Goal: Feedback & Contribution: Contribute content

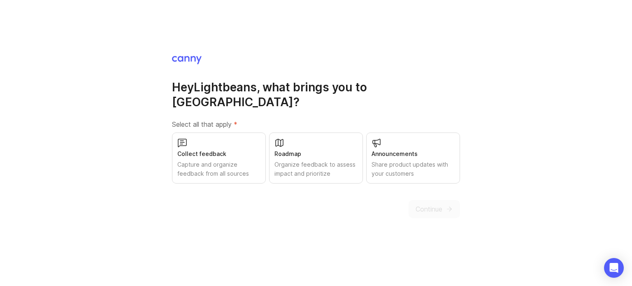
click at [325, 160] on div "Organize feedback to assess impact and prioritize" at bounding box center [315, 169] width 83 height 18
click at [251, 160] on div "Capture and organize feedback from all sources" at bounding box center [218, 169] width 83 height 18
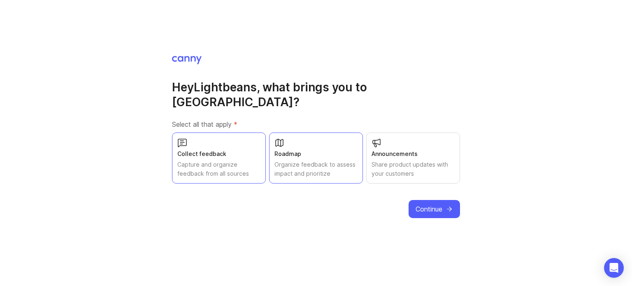
click at [425, 207] on button "Continue" at bounding box center [434, 209] width 51 height 18
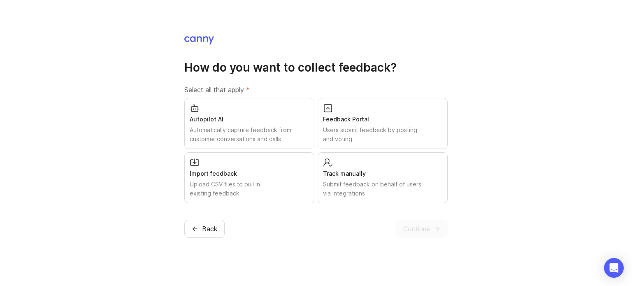
click at [276, 184] on div "Upload CSV files to pull in existing feedback" at bounding box center [249, 189] width 119 height 18
click at [287, 133] on div "Automatically capture feedback from customer conversations and calls" at bounding box center [249, 134] width 119 height 18
click at [385, 189] on div "Submit feedback on behalf of users via integrations" at bounding box center [382, 189] width 119 height 18
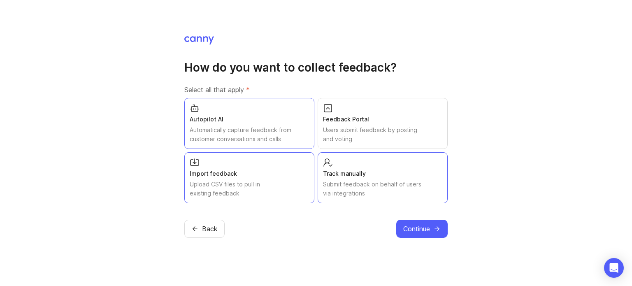
click at [418, 228] on span "Continue" at bounding box center [416, 229] width 27 height 10
click at [418, 228] on div "Continue" at bounding box center [421, 229] width 51 height 18
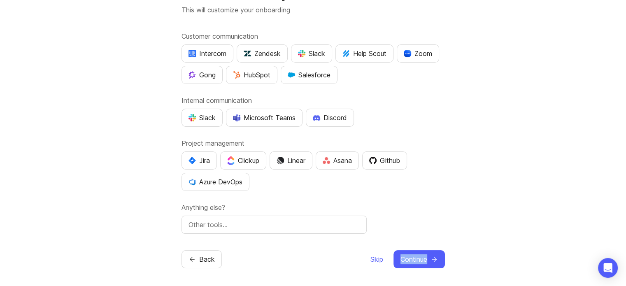
scroll to position [45, 0]
click at [320, 221] on input "text" at bounding box center [273, 224] width 171 height 10
type input "Google Chat"
click at [426, 255] on span "Continue" at bounding box center [413, 258] width 27 height 10
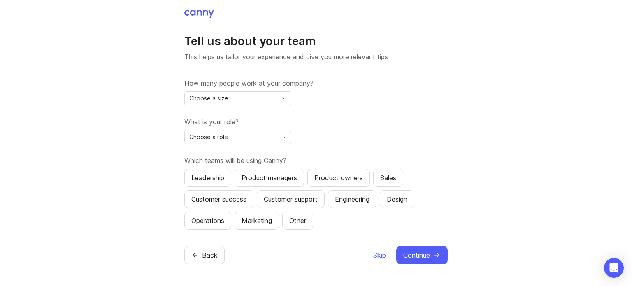
click at [284, 98] on icon "toggle icon" at bounding box center [284, 98] width 13 height 7
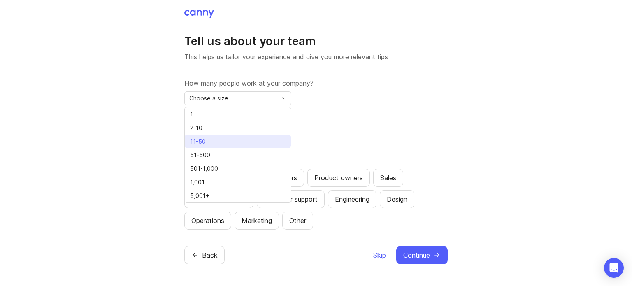
click at [256, 139] on li "11-50" at bounding box center [238, 142] width 106 height 14
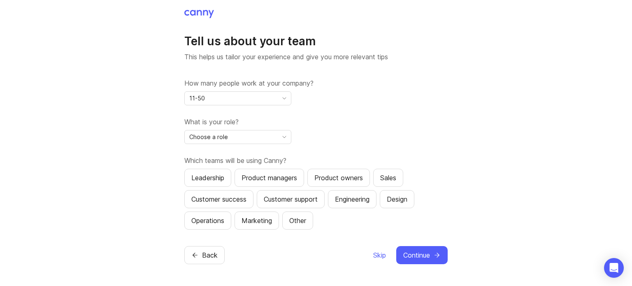
click at [262, 138] on div "Choose a role" at bounding box center [231, 136] width 93 height 13
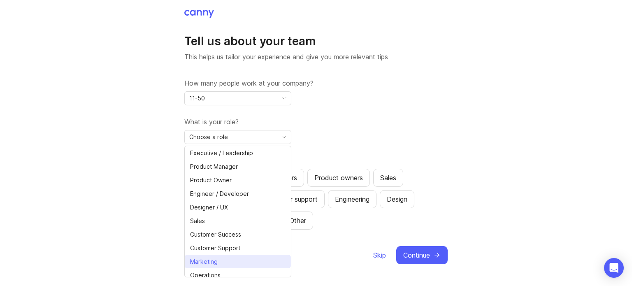
click at [202, 259] on span "Marketing" at bounding box center [204, 261] width 28 height 9
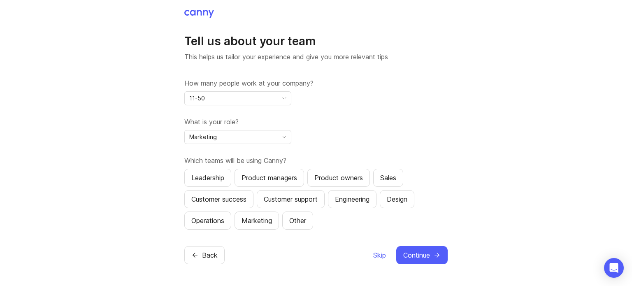
click at [241, 216] on button "Marketing" at bounding box center [257, 220] width 44 height 18
click at [393, 183] on button "Sales" at bounding box center [388, 178] width 30 height 18
click at [344, 201] on div "Engineering" at bounding box center [352, 199] width 35 height 10
click at [313, 202] on div "Customer support" at bounding box center [291, 199] width 54 height 10
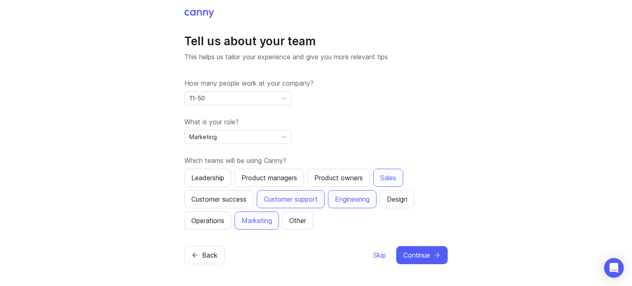
click at [253, 200] on button "Customer success" at bounding box center [218, 199] width 69 height 18
click at [255, 184] on button "Product managers" at bounding box center [270, 178] width 70 height 18
click at [329, 182] on button "Product owners" at bounding box center [338, 178] width 63 height 18
click at [196, 182] on div "Leadership" at bounding box center [207, 178] width 33 height 10
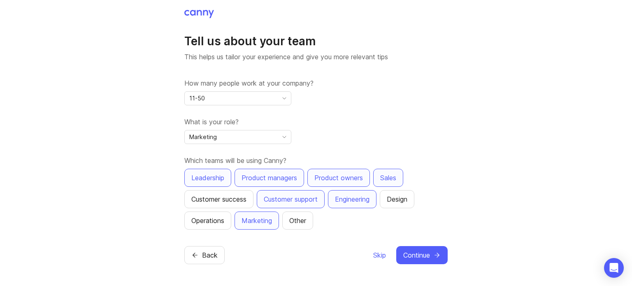
click at [421, 248] on button "Continue" at bounding box center [421, 255] width 51 height 18
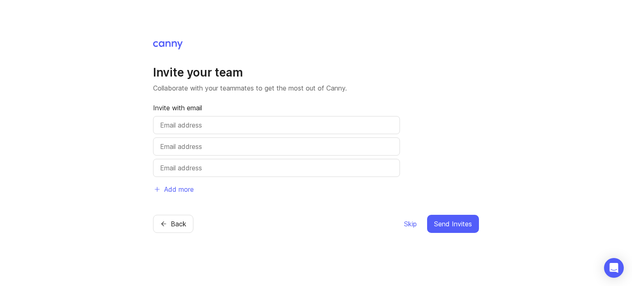
click at [411, 225] on span "Skip" at bounding box center [410, 224] width 13 height 10
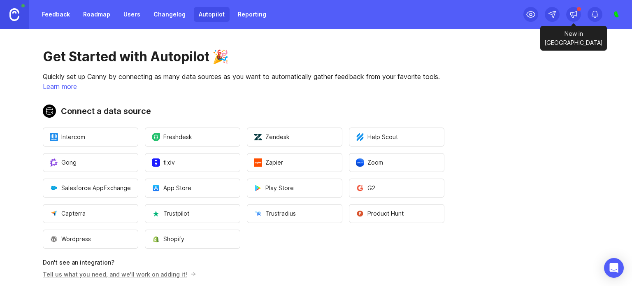
click at [571, 20] on div at bounding box center [573, 14] width 15 height 15
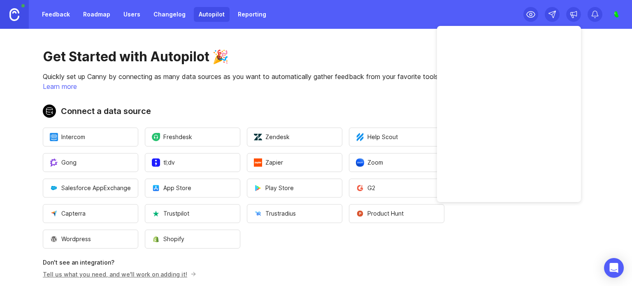
click at [599, 122] on main "Get Started with Autopilot 🎉 Quickly set up Canny by connecting as many data so…" at bounding box center [316, 157] width 632 height 257
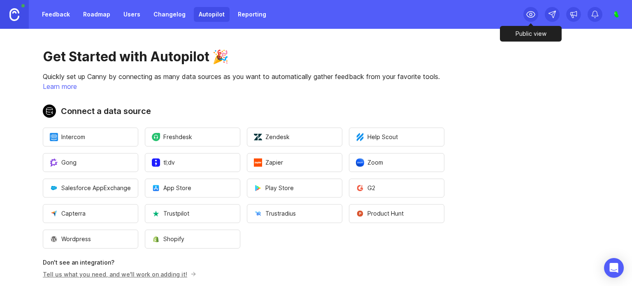
click at [528, 16] on icon at bounding box center [531, 14] width 10 height 10
click at [248, 16] on link "Reporting" at bounding box center [252, 14] width 38 height 15
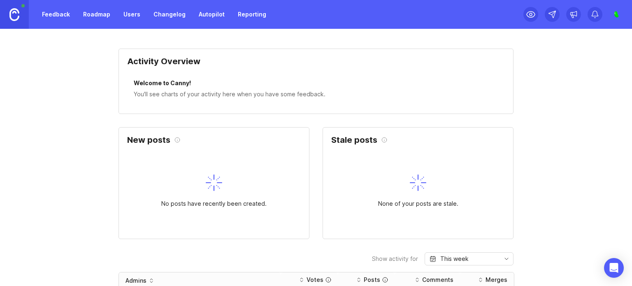
click at [171, 18] on link "Changelog" at bounding box center [170, 14] width 42 height 15
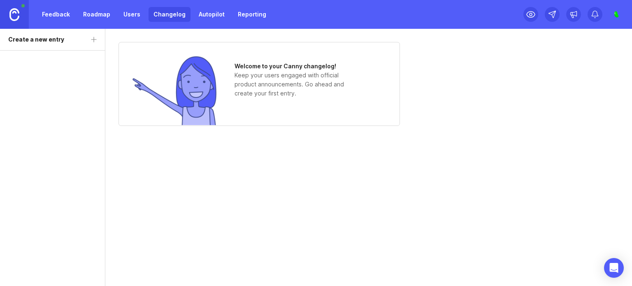
click at [132, 16] on link "Users" at bounding box center [131, 14] width 27 height 15
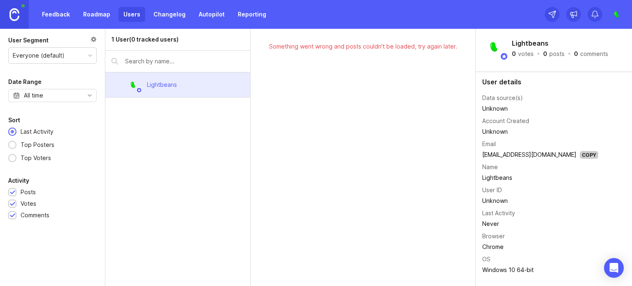
click at [86, 16] on link "Roadmap" at bounding box center [96, 14] width 37 height 15
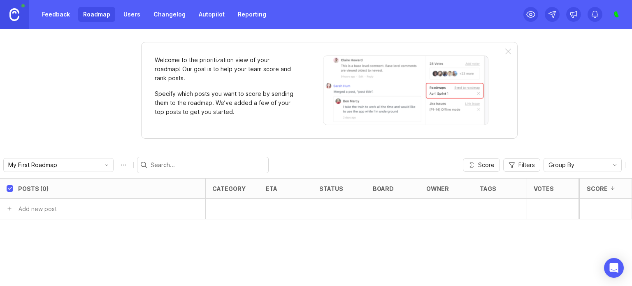
click at [68, 15] on link "Feedback" at bounding box center [56, 14] width 38 height 15
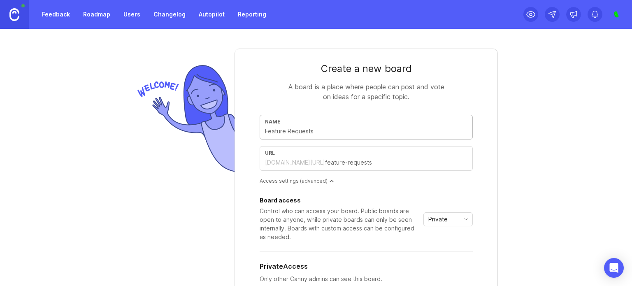
click at [418, 127] on input "text" at bounding box center [366, 131] width 202 height 9
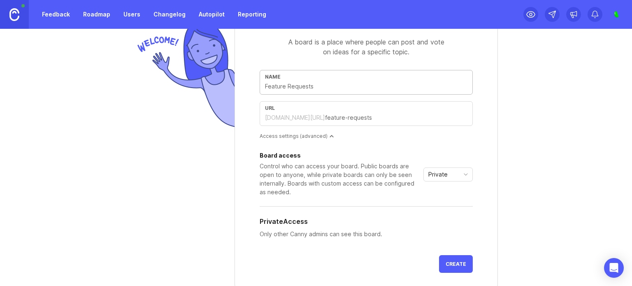
scroll to position [44, 0]
click at [347, 89] on input "text" at bounding box center [366, 87] width 202 height 9
type input "F"
type input "f"
type input "Fe"
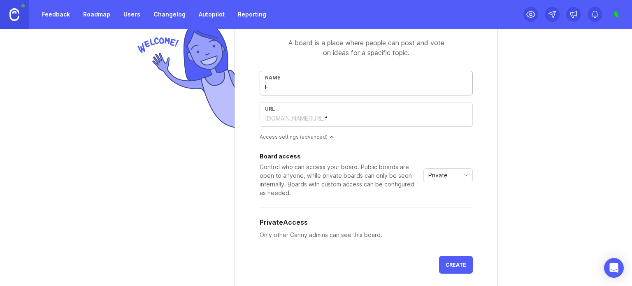
type input "fe"
type input "Fea"
type input "fea"
type input "Feat"
type input "feat"
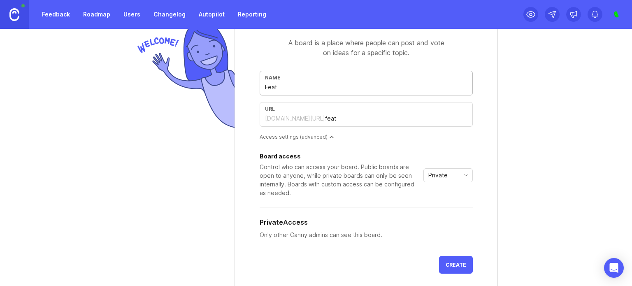
type input "Featu"
type input "featu"
type input "Featur"
type input "featur"
type input "Feature"
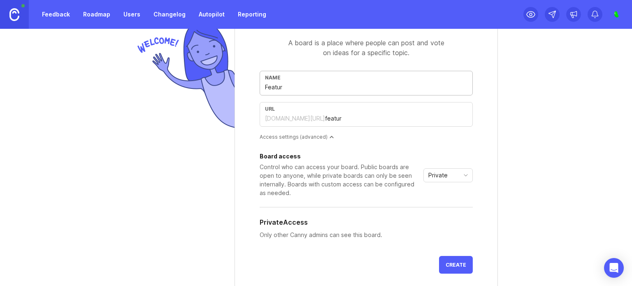
type input "feature"
type input "Feature r"
type input "feature-r"
type input "Feature"
type input "feature"
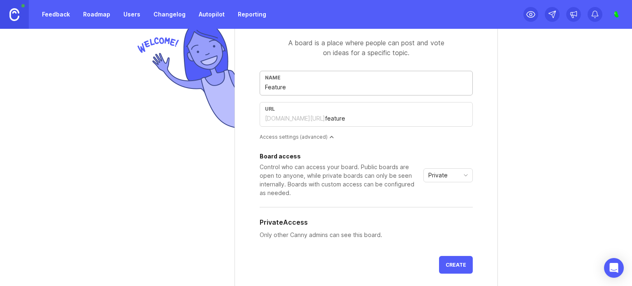
type input "Feature r"
type input "feature-r"
type input "Feature"
type input "feature"
type input "Feature R"
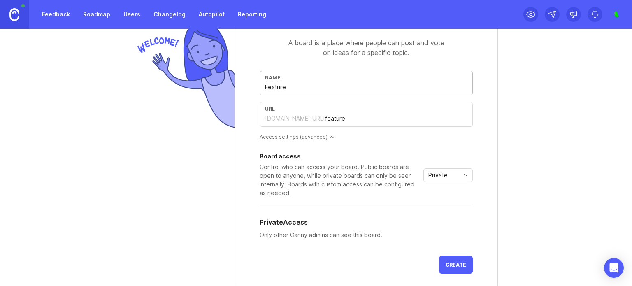
type input "feature-r"
type input "Feature Re"
type input "feature-re"
type input "Feature Req"
type input "feature-req"
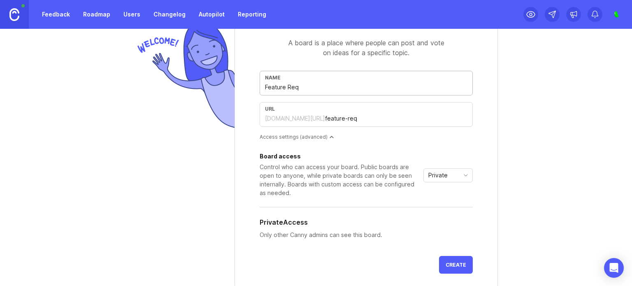
type input "Feature Reqe"
type input "feature-reqe"
type input "Feature Reqeu"
type input "feature-reqeu"
type input "Feature Reqe"
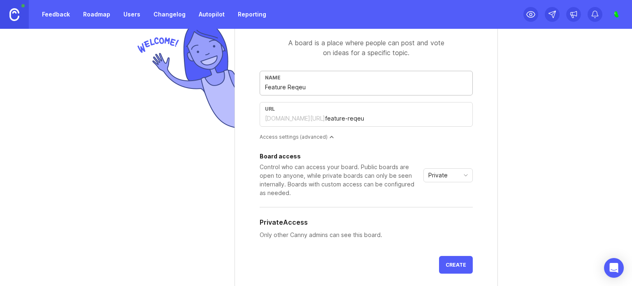
type input "feature-reqe"
type input "Feature Req"
type input "feature-req"
type input "Feature Requ"
type input "feature-requ"
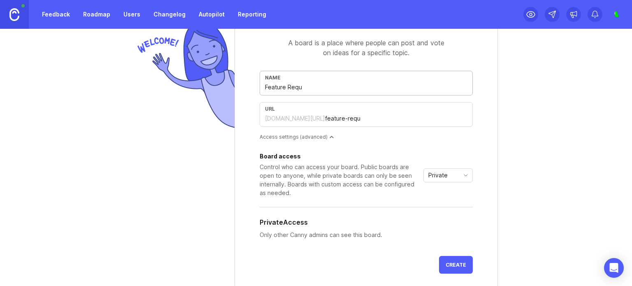
type input "Feature Reque"
type input "feature-reque"
type input "Feature Reques"
type input "feature-reques"
type input "Feature Request"
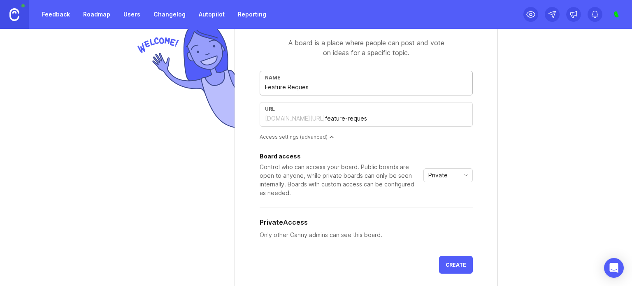
type input "feature-request"
type input "Feature Requests"
type input "feature-requests"
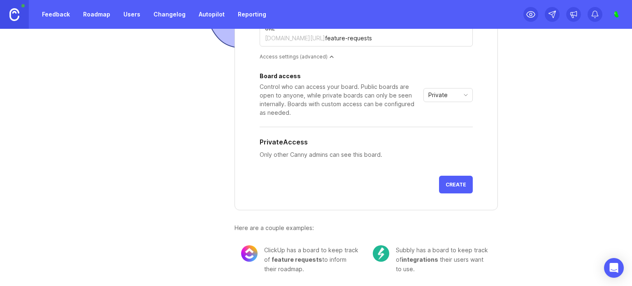
type input "Feature Requests"
click at [450, 183] on span "Create" at bounding box center [456, 184] width 21 height 6
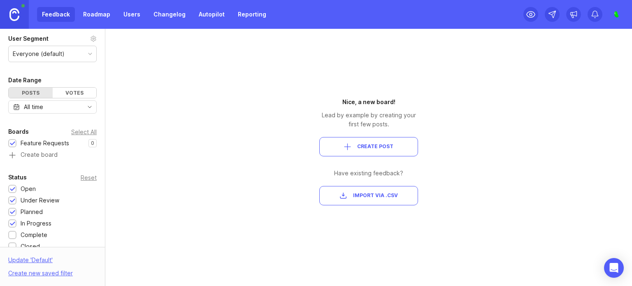
scroll to position [41, 0]
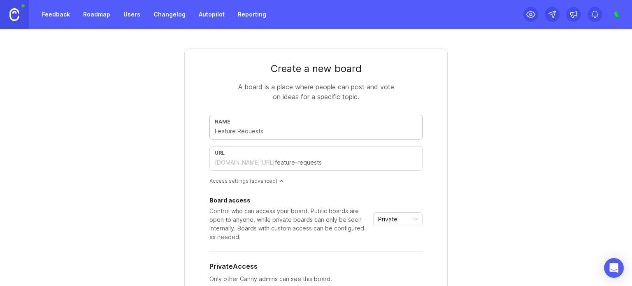
click at [318, 129] on input "text" at bounding box center [316, 131] width 202 height 9
click at [276, 127] on input "text" at bounding box center [316, 131] width 202 height 9
type input "A"
type input "a"
type input "As"
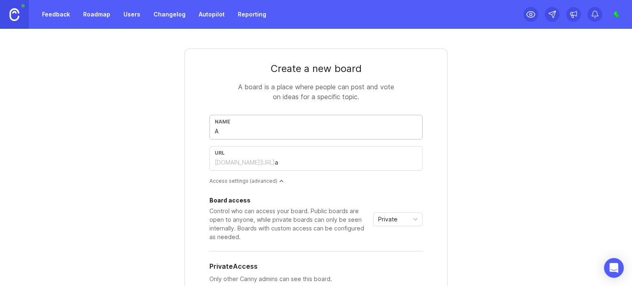
type input "as"
type input "Ass"
type input "ass"
type input "Asse"
type input "asse"
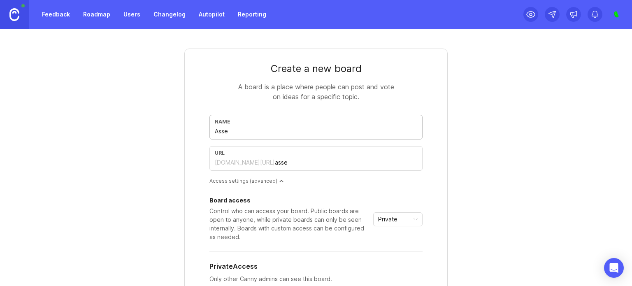
type input "Asset"
type input "asset"
type input "Assets"
type input "assets"
type input "Asset"
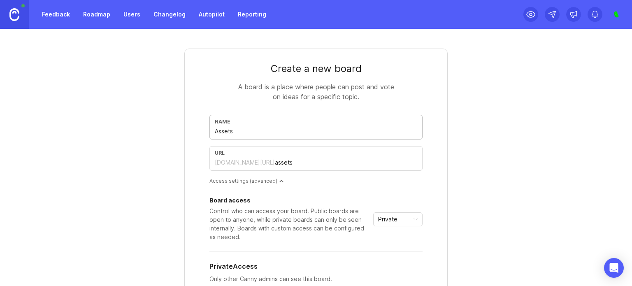
type input "asset"
type input "Asset R"
type input "asset-r"
type input "Asset Re"
type input "asset-re"
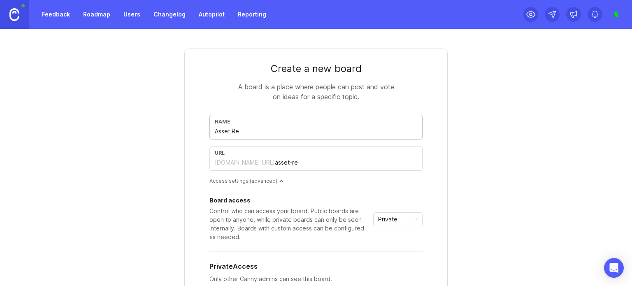
type input "Asset Req"
type input "asset-req"
type input "Asset Requ"
type input "asset-requ"
type input "Asset Reque"
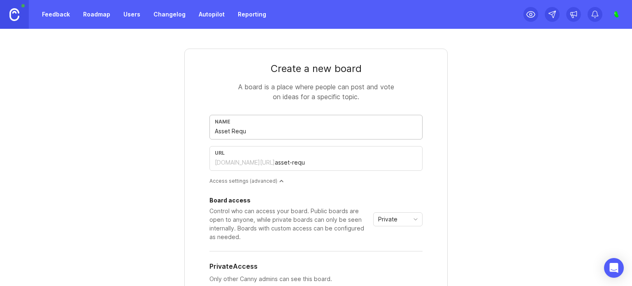
type input "asset-reque"
type input "Asset Reques"
type input "asset-reques"
type input "Asset Request"
type input "asset-request"
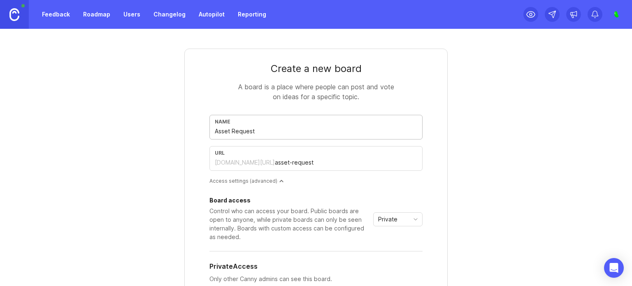
type input "Asset Requests"
type input "asset-requests"
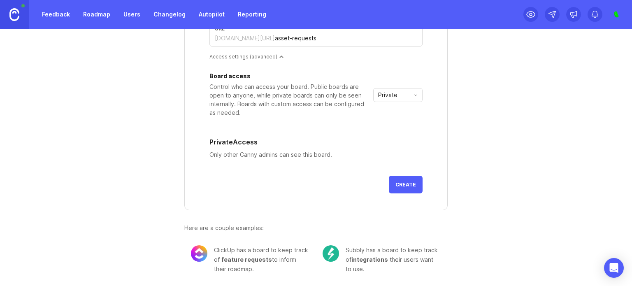
type input "Asset Requests"
click at [403, 183] on span "Create" at bounding box center [405, 184] width 21 height 6
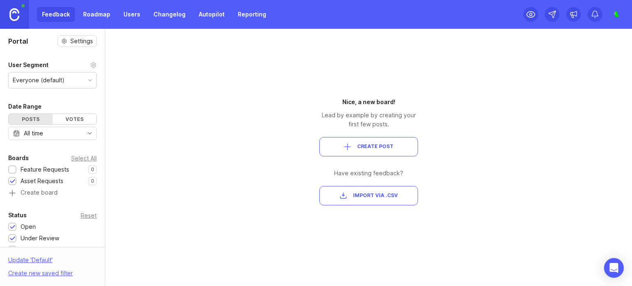
click at [12, 169] on div at bounding box center [12, 170] width 5 height 6
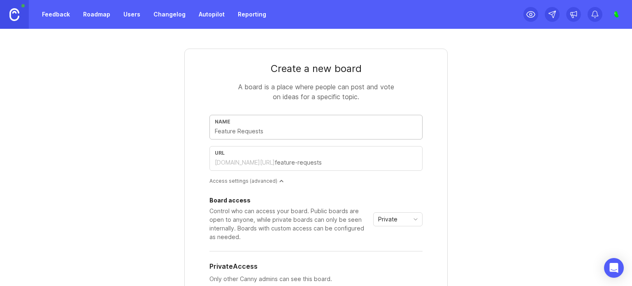
type input "S"
type input "s"
type input "Sk"
type input "sk"
type input "Ske"
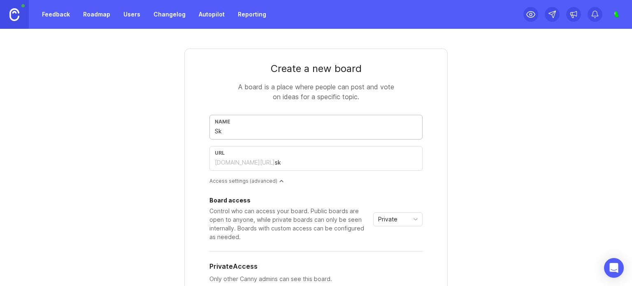
type input "ske"
type input "Sket"
type input "sket"
type input "Sketc"
type input "sketc"
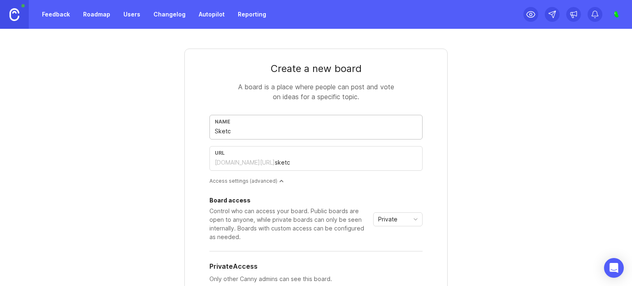
type input "Sketch"
type input "sketch"
type input "Sketchu"
type input "sketchu"
type input "Sketch"
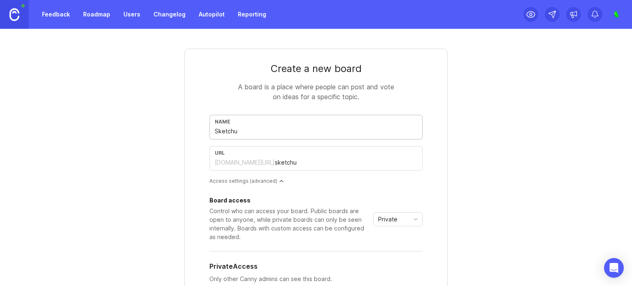
type input "sketch"
type input "Sketc"
type input "sketc"
type input "Sketch"
type input "sketch"
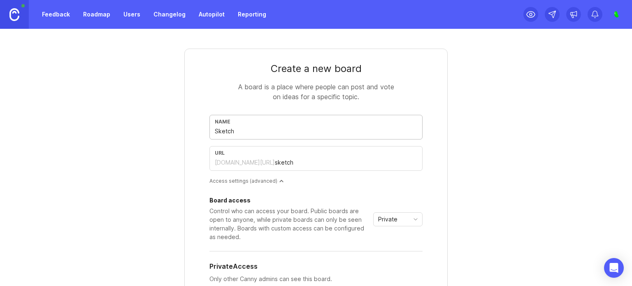
type input "SketchU"
type input "sketchu"
type input "SketchUp"
type input "sketchup"
type input "SketchU"
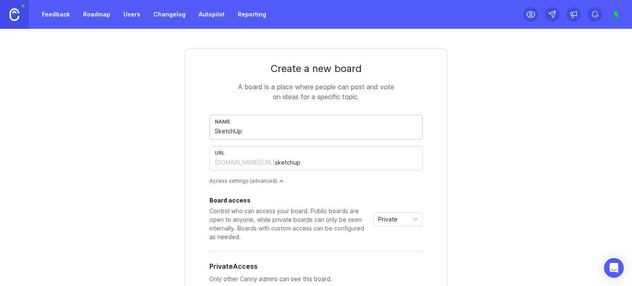
type input "sketchu"
type input "Sketch"
type input "sketch"
type input "Sketc"
type input "sketc"
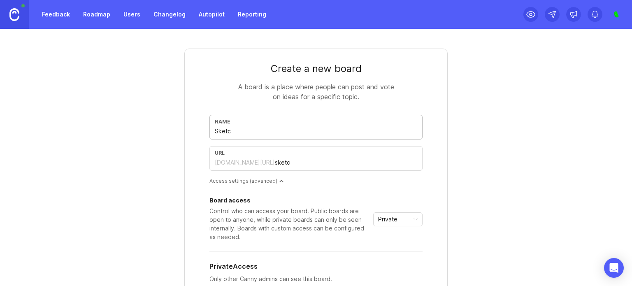
type input "Sket"
type input "sket"
type input "Ske"
type input "ske"
type input "Sk"
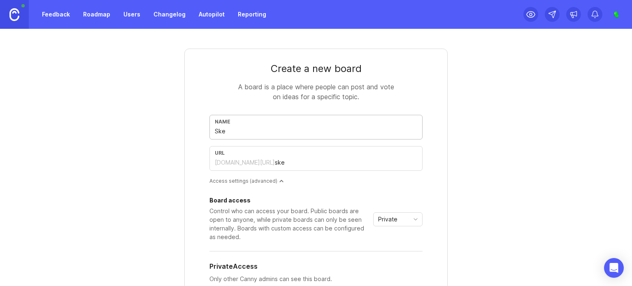
type input "sk"
type input "S"
type input "s"
type input "S"
type input "s"
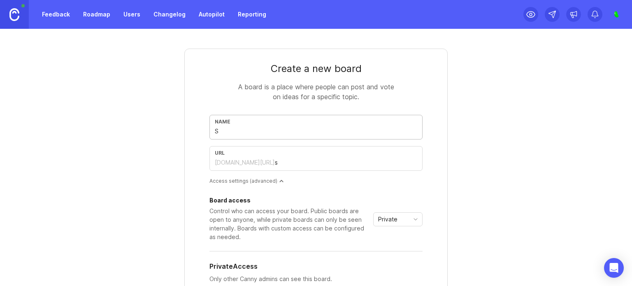
type input "So"
type input "so"
type input "Sof"
type input "sof"
type input "Soft"
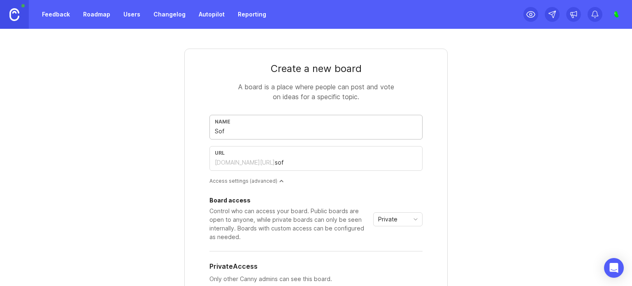
type input "soft"
type input "Softw"
type input "softw"
type input "Softwa"
type input "softwa"
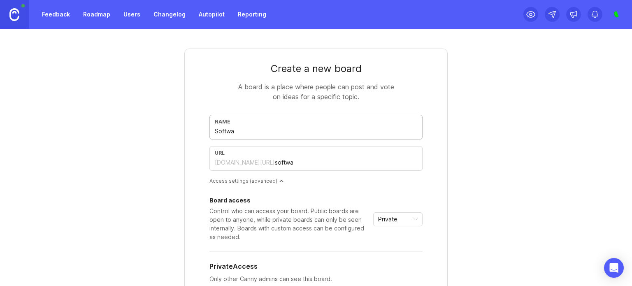
type input "Softwar"
type input "softwar"
type input "Software"
type input "software"
type input "Software I"
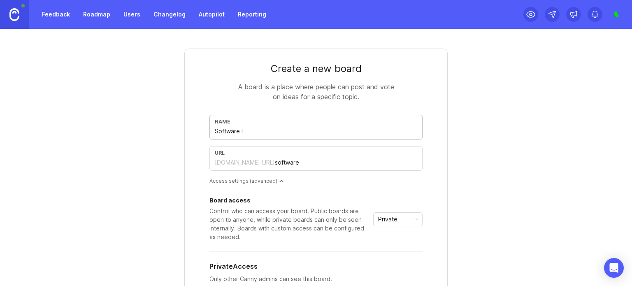
type input "software-i"
type input "Software In"
type input "software-in"
type input "Software Int"
type input "software-int"
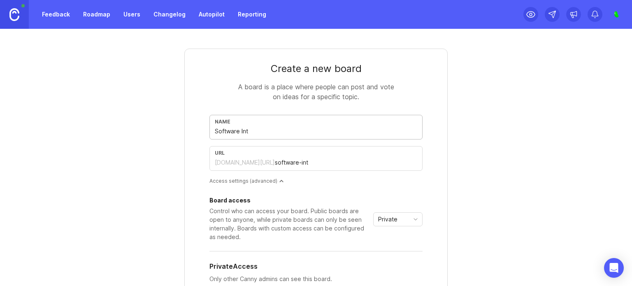
type input "Software Inte"
type input "software-inte"
type input "Software Integ"
type input "software-integ"
type input "Software Integr"
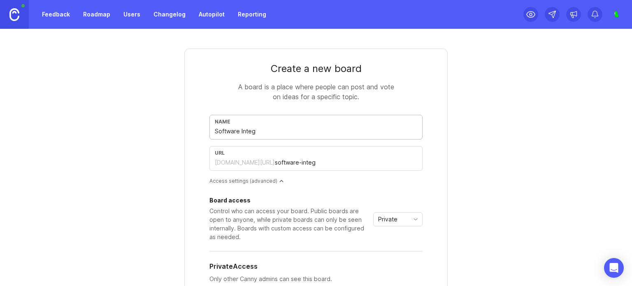
type input "software-integr"
type input "Software Integra"
type input "software-integra"
type input "Software Integrat"
type input "software-integrat"
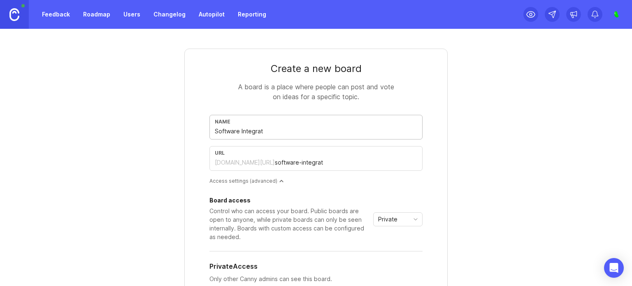
type input "Software Integrati"
type input "software-integrati"
type input "Software Integratio"
type input "software-integratio"
type input "Software Integration"
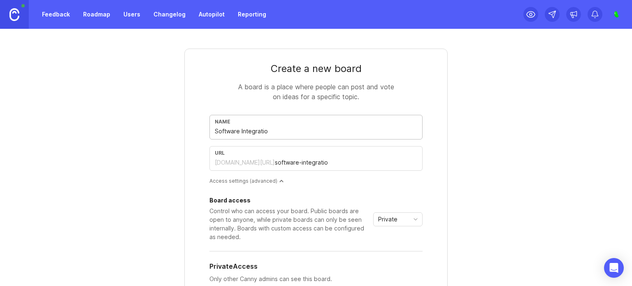
type input "software-integration"
type input "Software Integrations"
type input "software-integrations"
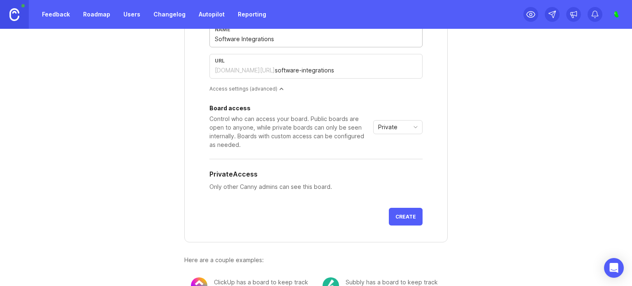
scroll to position [94, 0]
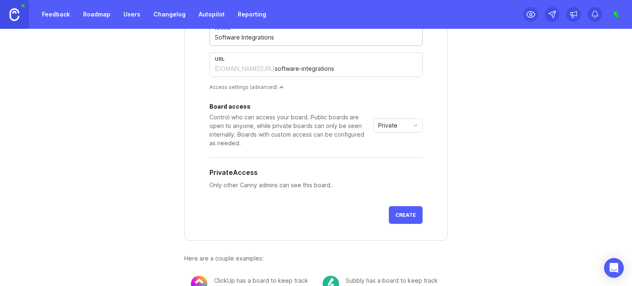
type input "Software Integrations"
click at [402, 217] on span "Create" at bounding box center [405, 215] width 21 height 6
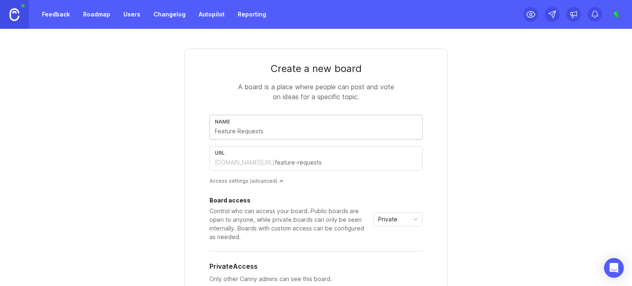
type input "B"
type input "b"
type input "Bu"
type input "bu"
type input "Bug"
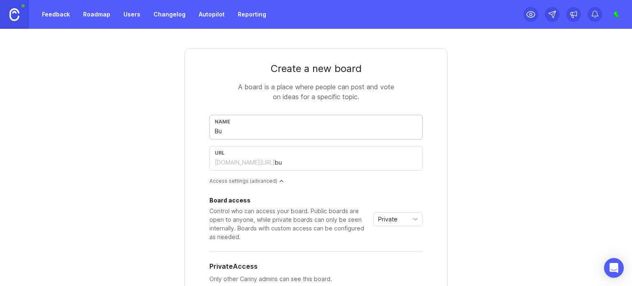
type input "bug"
type input "Bug R"
type input "bug-r"
type input "Bug Re"
type input "bug-re"
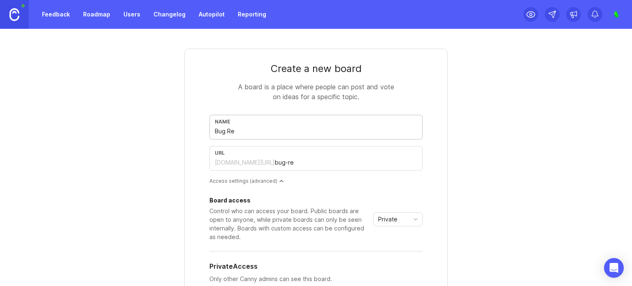
type input "Bug Rep"
type input "bug-rep"
type input "Bug Repo"
type input "bug-repo"
type input "Bug Repor"
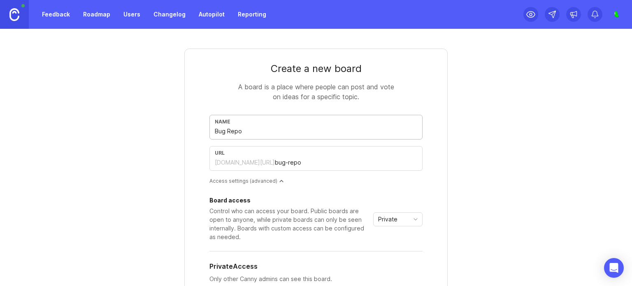
type input "bug-repor"
type input "Bug Report"
type input "bug-report"
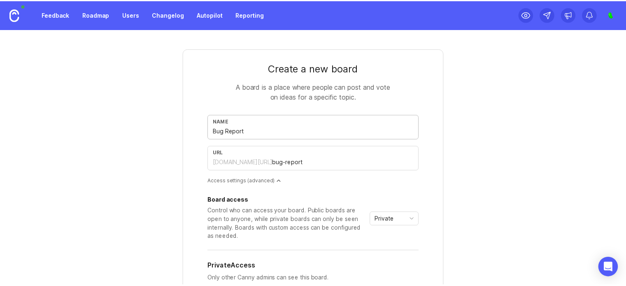
scroll to position [124, 0]
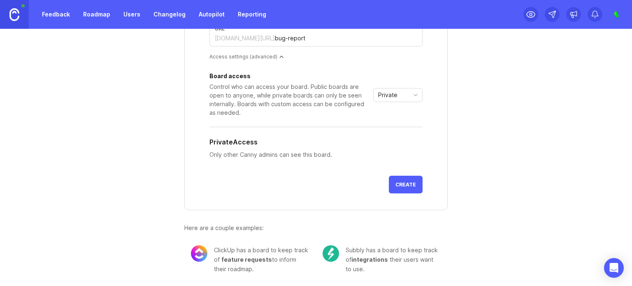
type input "Bug Report"
click at [400, 182] on span "Create" at bounding box center [405, 184] width 21 height 6
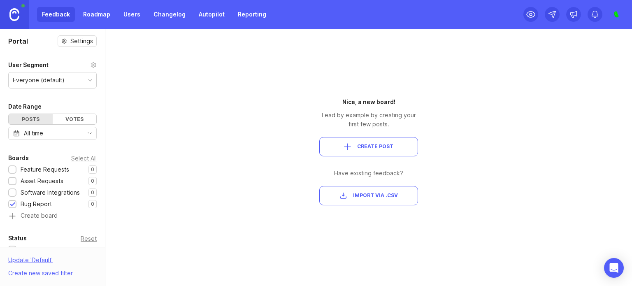
click at [130, 18] on link "Users" at bounding box center [131, 14] width 27 height 15
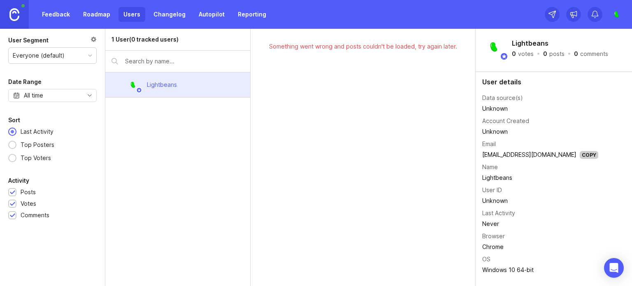
click at [160, 19] on link "Changelog" at bounding box center [170, 14] width 42 height 15
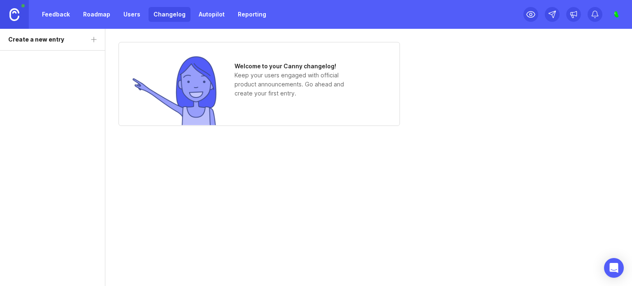
click at [221, 14] on link "Autopilot" at bounding box center [212, 14] width 36 height 15
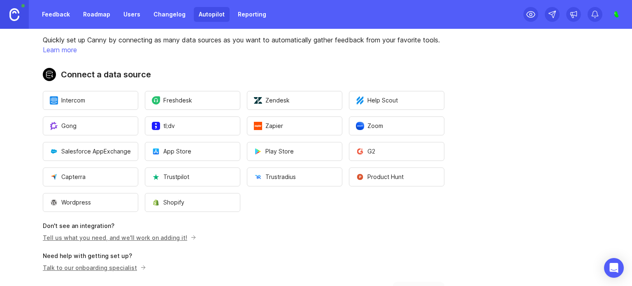
scroll to position [69, 0]
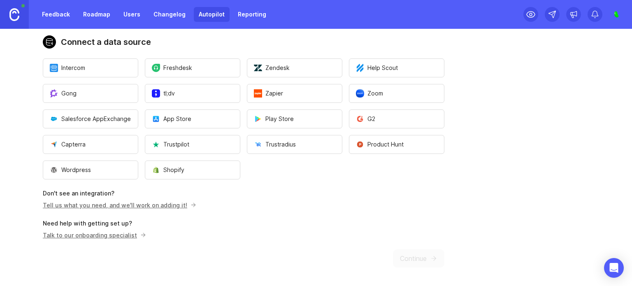
click at [255, 22] on div "Feedback Roadmap Users Changelog Autopilot Reporting" at bounding box center [135, 14] width 271 height 29
click at [253, 18] on link "Reporting" at bounding box center [252, 14] width 38 height 15
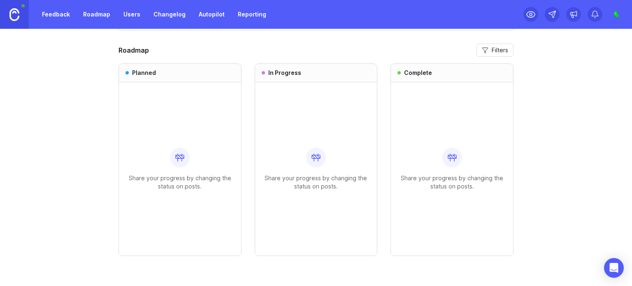
scroll to position [495, 0]
click at [103, 14] on link "Roadmap" at bounding box center [96, 14] width 37 height 15
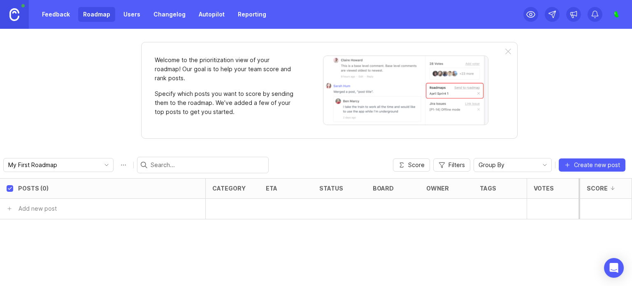
click at [65, 16] on link "Feedback" at bounding box center [56, 14] width 38 height 15
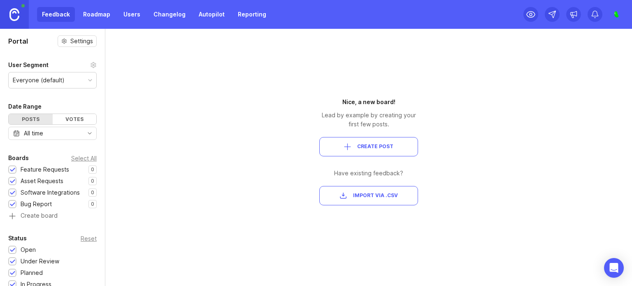
click at [67, 121] on div "Votes" at bounding box center [75, 119] width 44 height 10
click at [37, 121] on div "Posts" at bounding box center [31, 119] width 44 height 10
click at [209, 84] on div "Portal Settings User Segment Everyone (default) Date Range Posts Votes All time…" at bounding box center [316, 157] width 632 height 257
click at [405, 148] on span "Create Post" at bounding box center [368, 146] width 85 height 7
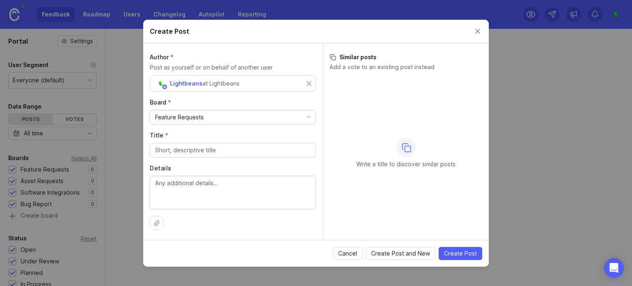
click at [252, 119] on div "Feature Requests" at bounding box center [232, 117] width 165 height 14
click at [244, 148] on input "Title *" at bounding box center [233, 150] width 156 height 9
type input "Brick Textures"
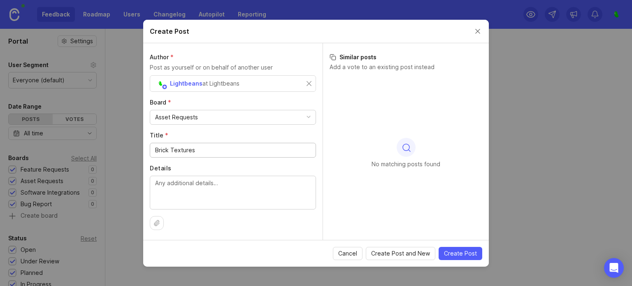
click at [230, 191] on textarea "Details" at bounding box center [233, 192] width 156 height 27
click at [250, 148] on input "Brick Textures" at bounding box center [233, 150] width 156 height 9
click at [230, 190] on textarea "Details" at bounding box center [233, 192] width 156 height 27
click at [457, 249] on span "Create Post" at bounding box center [460, 253] width 33 height 8
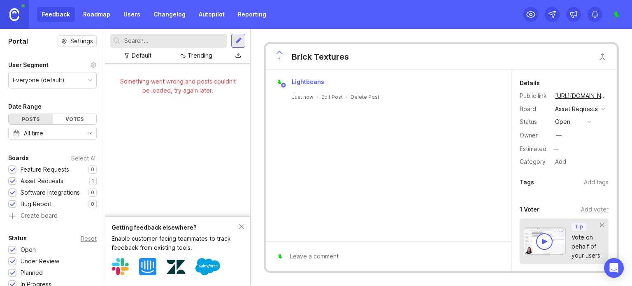
click at [221, 152] on div "Something went wrong and posts couldn't be loaded, try again later." at bounding box center [177, 140] width 145 height 153
click at [49, 170] on div "Feature Requests" at bounding box center [45, 169] width 49 height 9
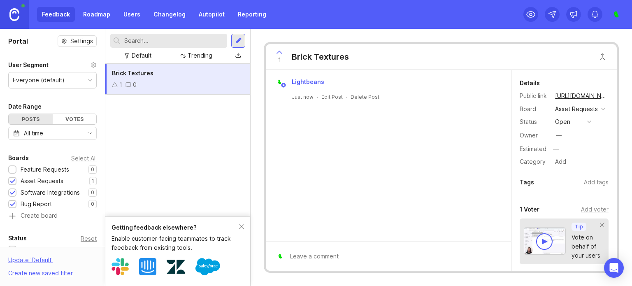
click at [49, 170] on div "Feature Requests" at bounding box center [45, 169] width 49 height 9
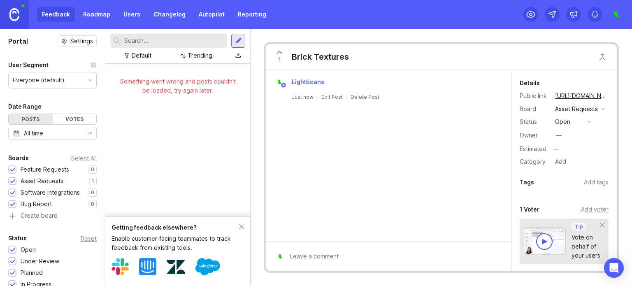
click at [280, 53] on icon at bounding box center [279, 52] width 10 height 10
click at [279, 52] on icon at bounding box center [279, 52] width 10 height 10
click at [284, 54] on icon at bounding box center [279, 52] width 10 height 10
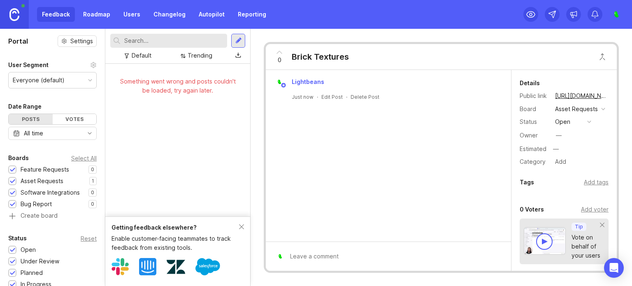
click at [281, 53] on icon at bounding box center [279, 52] width 5 height 2
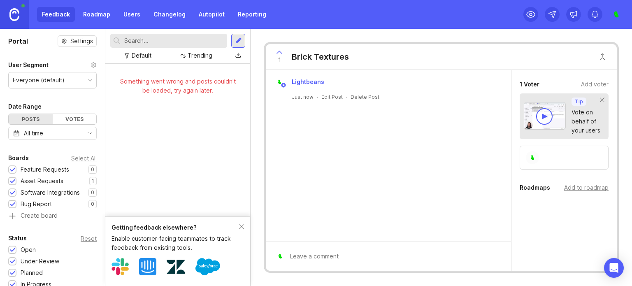
scroll to position [133, 0]
click at [555, 121] on img at bounding box center [545, 116] width 42 height 28
click at [592, 159] on div at bounding box center [564, 158] width 89 height 24
click at [596, 82] on div "Add voter" at bounding box center [595, 84] width 28 height 9
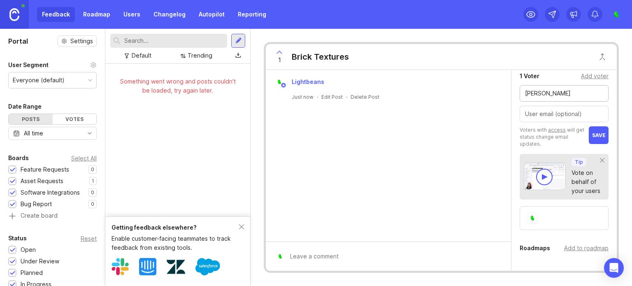
click at [590, 98] on input "[PERSON_NAME]" at bounding box center [564, 93] width 78 height 9
type input "b"
type input "[PERSON_NAME]"
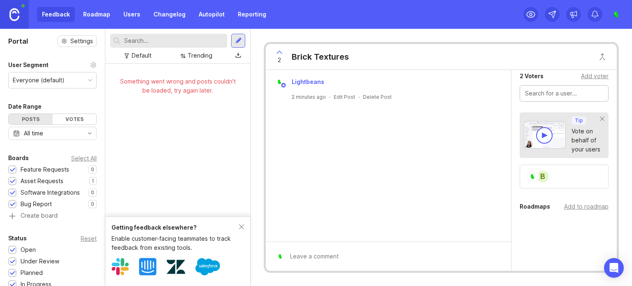
click at [134, 20] on link "Users" at bounding box center [131, 14] width 27 height 15
